Goal: Information Seeking & Learning: Learn about a topic

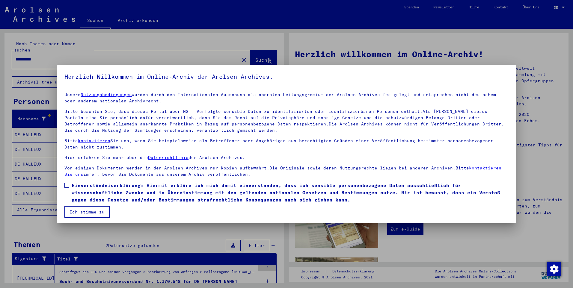
click at [67, 184] on span at bounding box center [66, 185] width 5 height 5
click at [84, 210] on button "Ich stimme zu" at bounding box center [86, 211] width 45 height 11
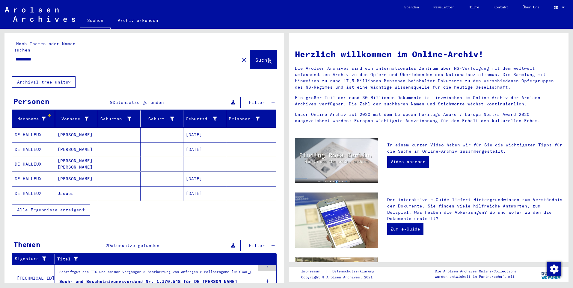
click at [37, 157] on mat-cell "DE HALLEUX" at bounding box center [33, 164] width 43 height 14
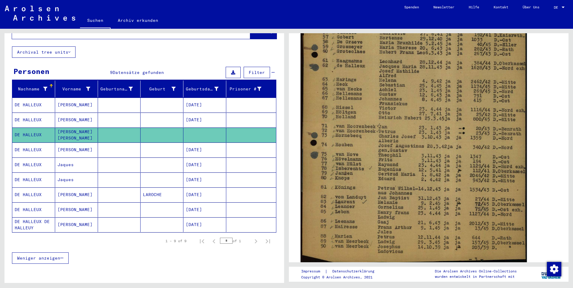
scroll to position [300, 0]
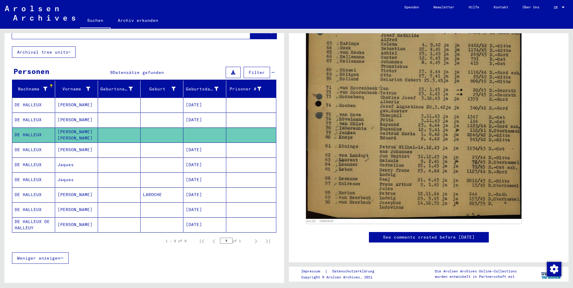
click at [30, 143] on mat-cell "DE HALLEUX" at bounding box center [33, 150] width 43 height 15
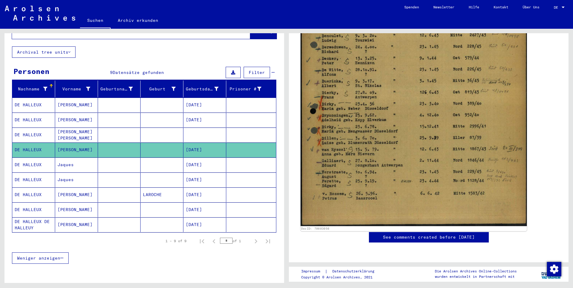
scroll to position [330, 0]
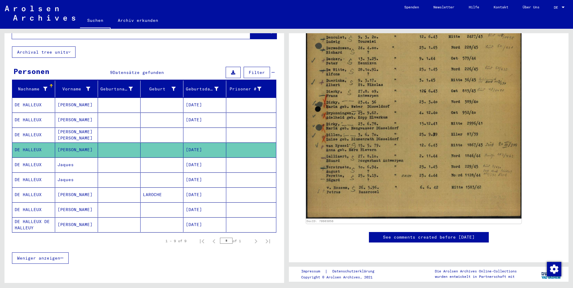
click at [53, 161] on mat-cell "DE HALLEUX" at bounding box center [33, 165] width 43 height 15
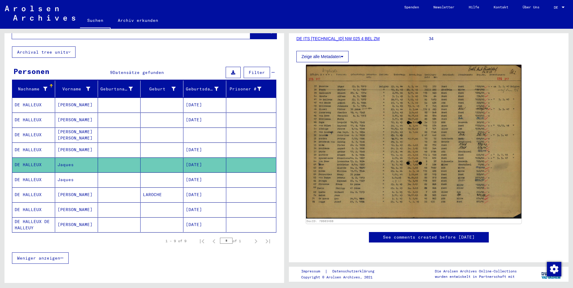
scroll to position [120, 0]
click at [35, 173] on mat-cell "DE HALLEUX" at bounding box center [33, 180] width 43 height 15
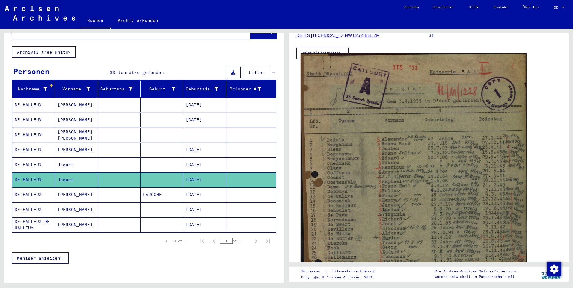
scroll to position [90, 0]
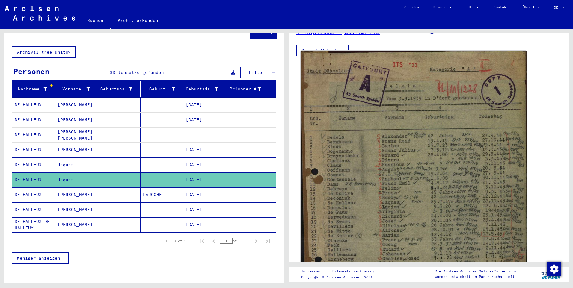
click at [479, 183] on img at bounding box center [414, 218] width 226 height 334
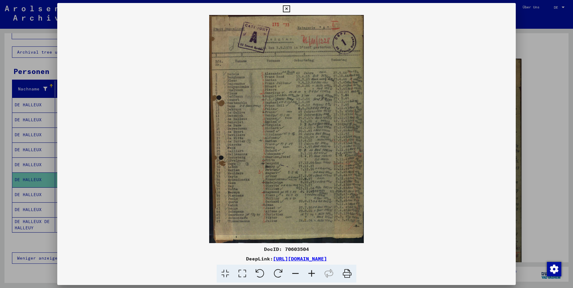
click at [286, 10] on icon at bounding box center [286, 8] width 7 height 7
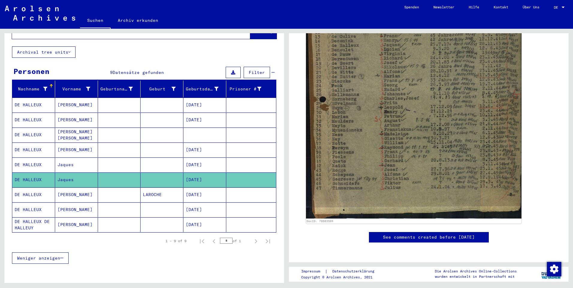
scroll to position [276, 0]
click at [29, 188] on mat-cell "DE HALLEUX" at bounding box center [33, 195] width 43 height 15
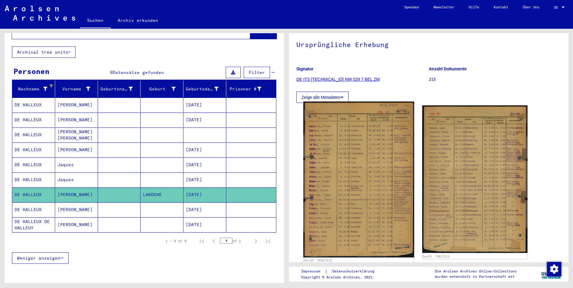
scroll to position [60, 0]
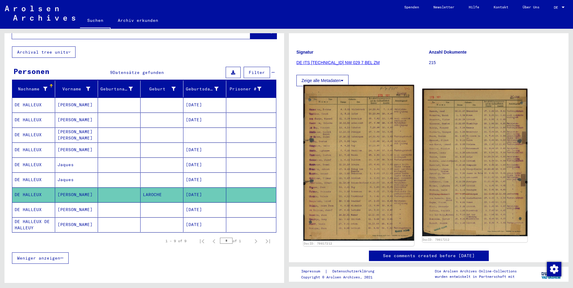
click at [372, 157] on img at bounding box center [358, 163] width 111 height 156
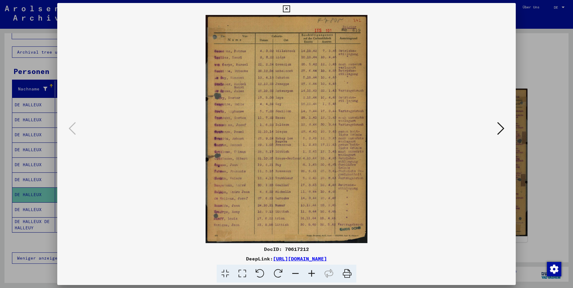
click at [499, 123] on icon at bounding box center [500, 128] width 7 height 14
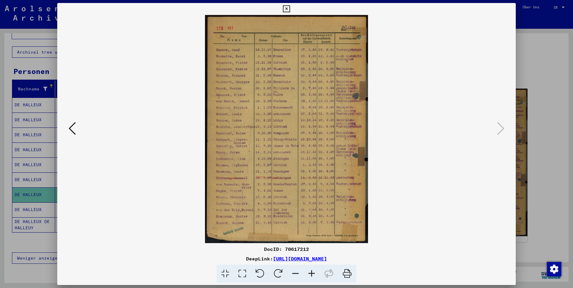
click at [77, 123] on button at bounding box center [72, 128] width 11 height 17
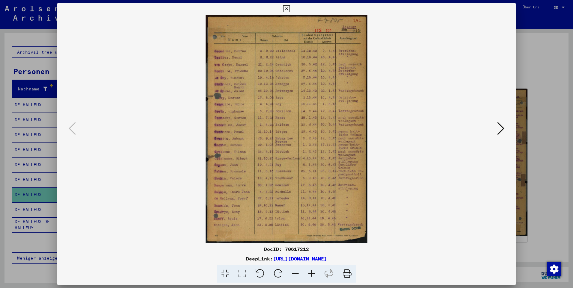
drag, startPoint x: 428, startPoint y: 158, endPoint x: 437, endPoint y: 115, distance: 43.1
click at [429, 158] on img at bounding box center [287, 129] width 418 height 228
click at [289, 10] on icon at bounding box center [286, 8] width 7 height 7
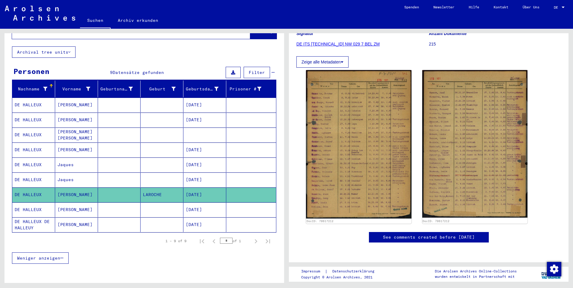
scroll to position [180, 0]
click at [38, 208] on mat-cell "DE HALLEUX" at bounding box center [33, 210] width 43 height 15
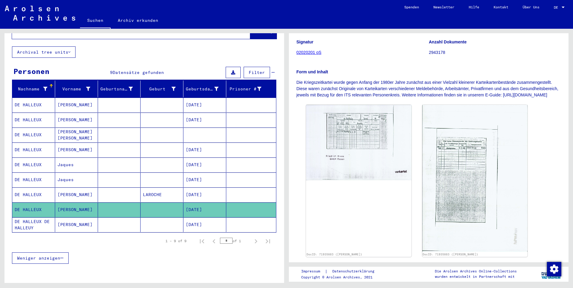
scroll to position [90, 0]
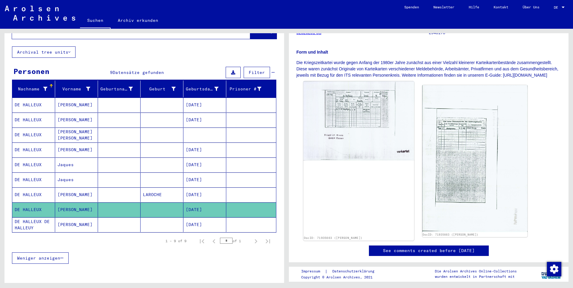
click at [372, 128] on img at bounding box center [358, 121] width 111 height 79
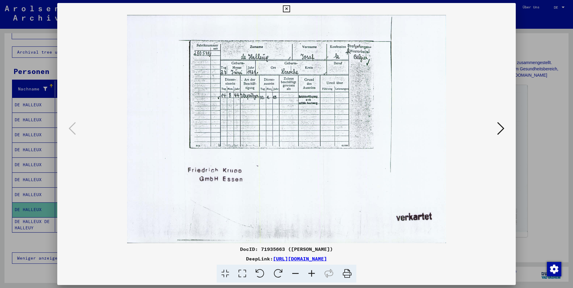
click at [499, 124] on icon at bounding box center [500, 128] width 7 height 14
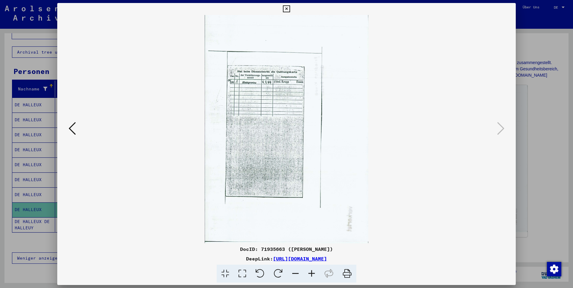
click at [70, 122] on icon at bounding box center [72, 128] width 7 height 14
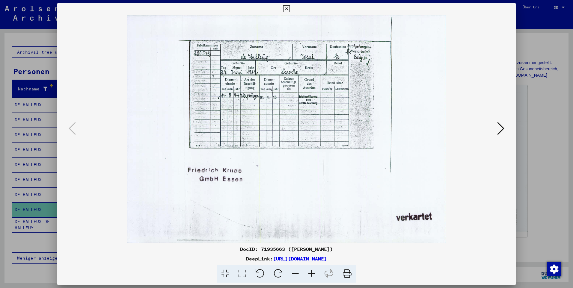
click at [495, 129] on button at bounding box center [500, 128] width 11 height 17
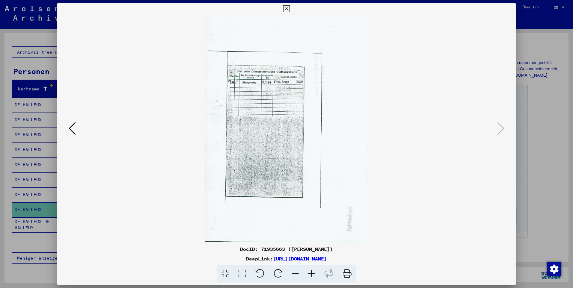
click at [285, 10] on icon at bounding box center [286, 8] width 7 height 7
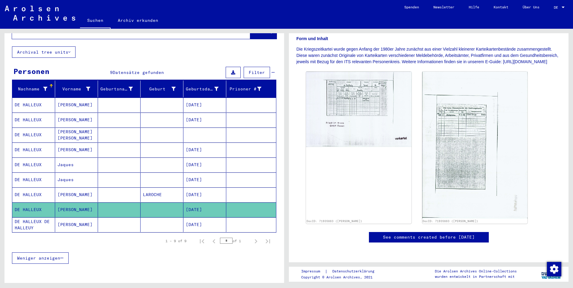
scroll to position [240, 0]
click at [197, 188] on mat-cell "[DATE]" at bounding box center [204, 195] width 43 height 15
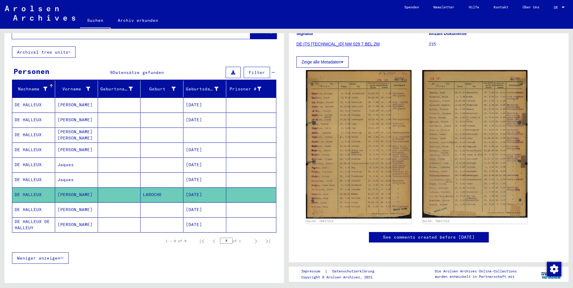
scroll to position [145, 0]
